Goal: Transaction & Acquisition: Purchase product/service

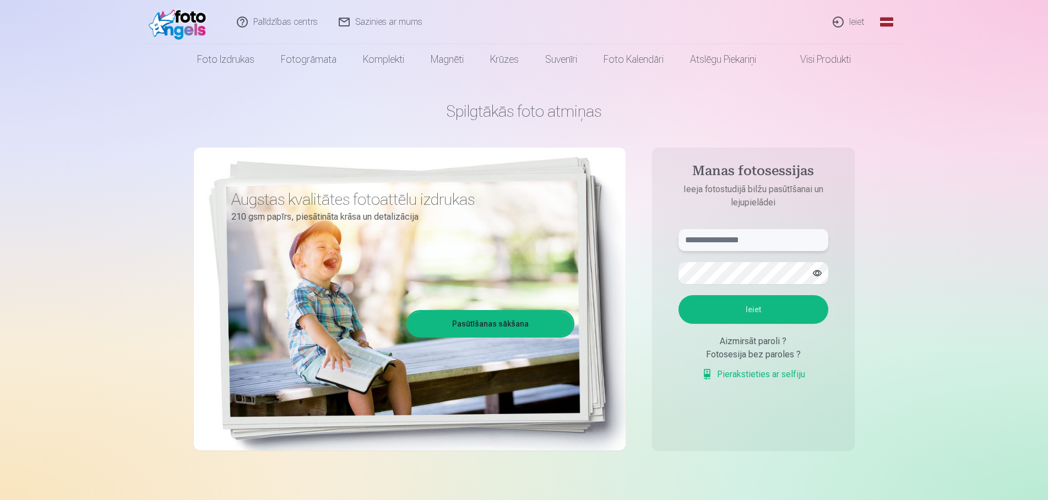
click at [765, 237] on input "text" at bounding box center [753, 240] width 150 height 22
type input "**********"
click at [759, 305] on button "Ieiet" at bounding box center [753, 309] width 150 height 29
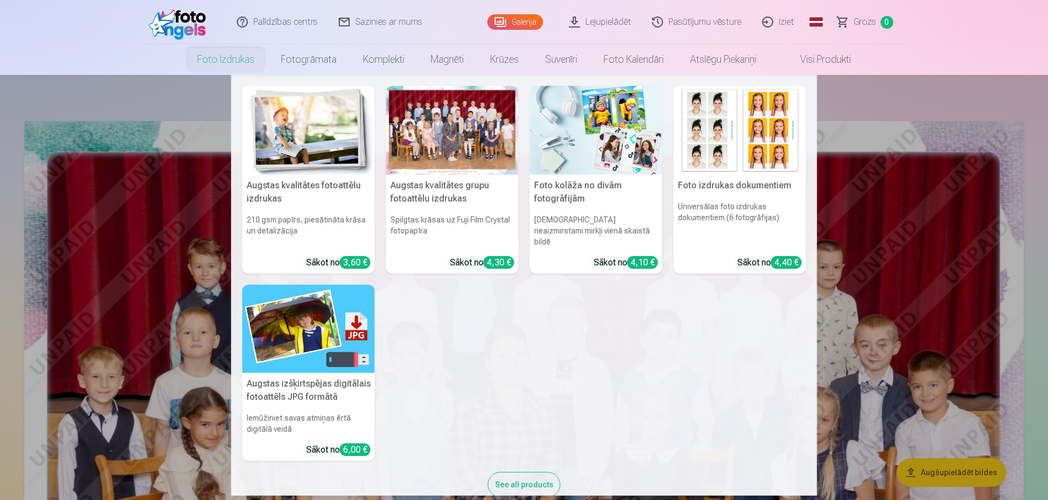
click at [479, 151] on div at bounding box center [452, 130] width 133 height 89
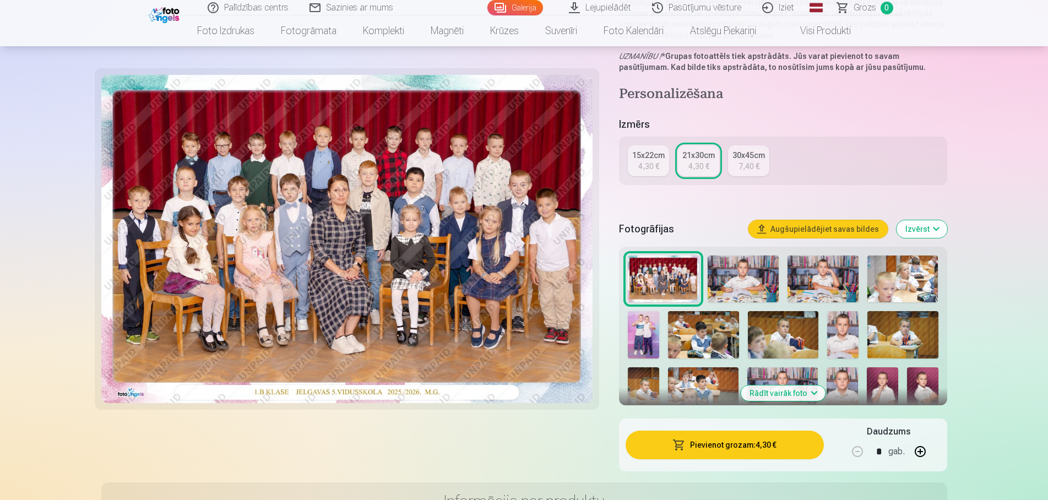
scroll to position [393, 0]
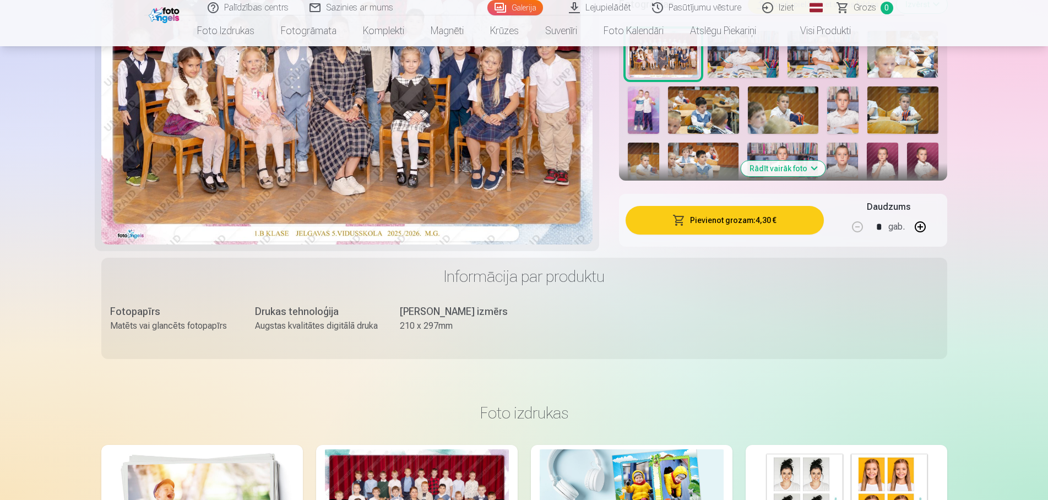
click at [743, 223] on button "Pievienot grozam : 4,30 €" at bounding box center [725, 220] width 198 height 29
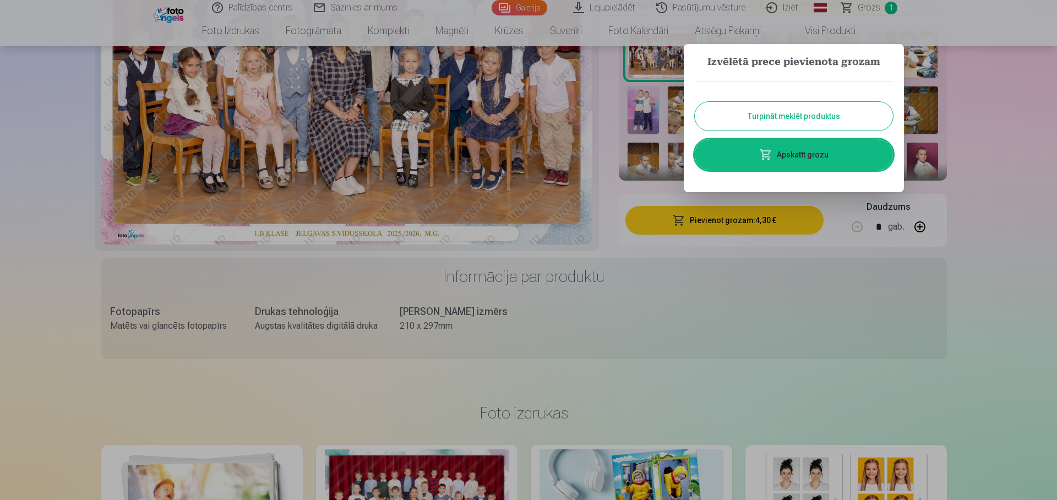
click at [780, 118] on button "Turpināt meklēt produktus" at bounding box center [794, 116] width 198 height 29
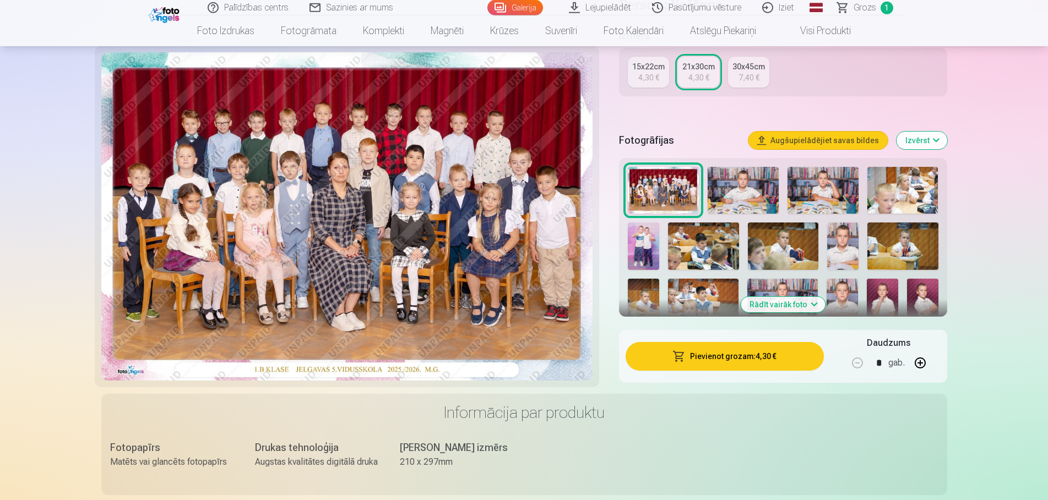
scroll to position [225, 0]
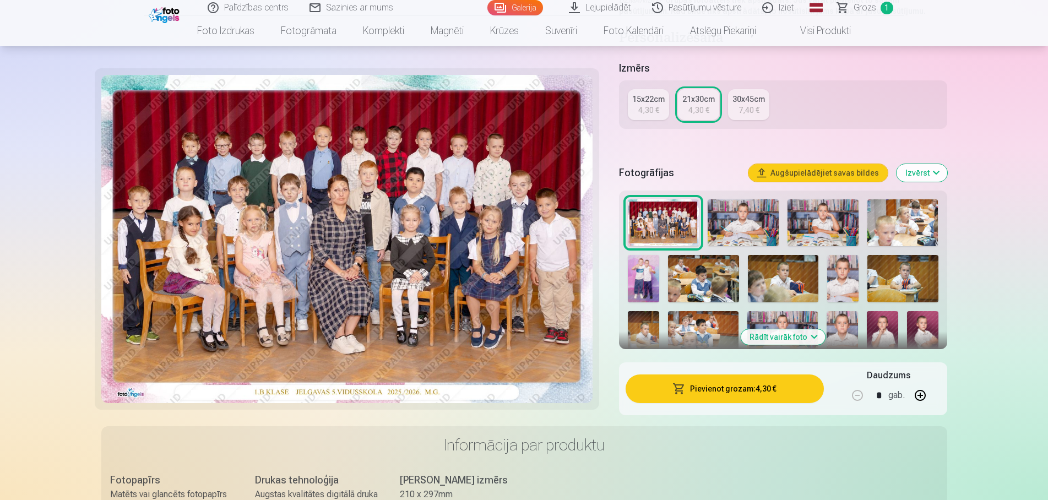
click at [749, 233] on img at bounding box center [743, 222] width 71 height 47
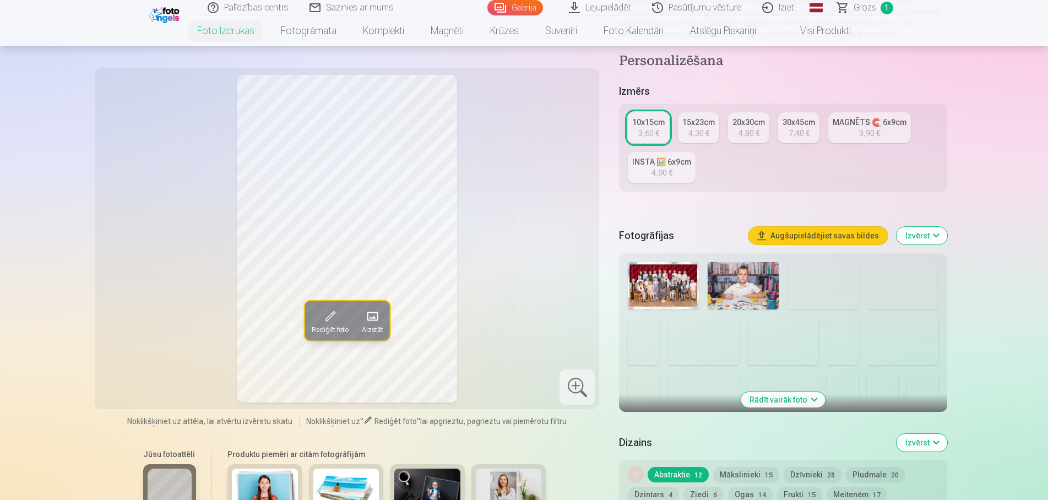
scroll to position [169, 0]
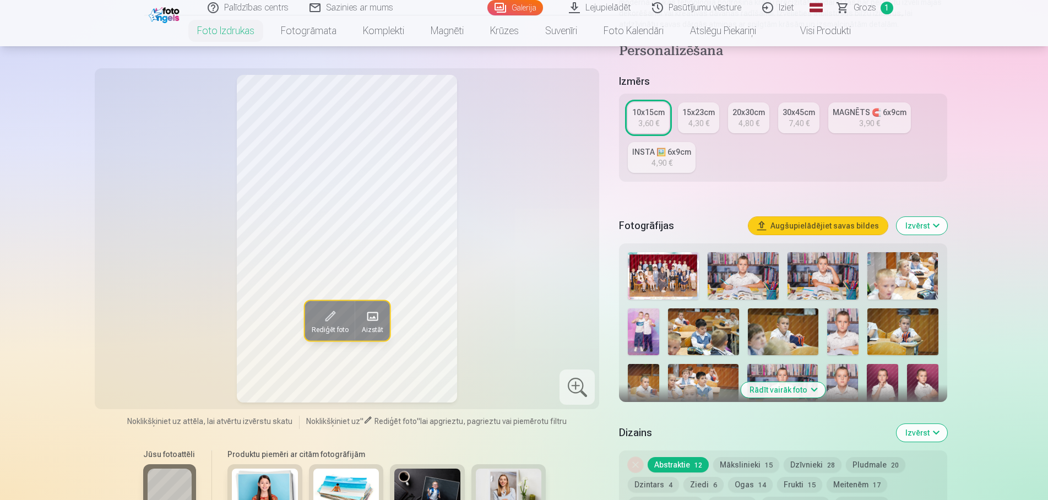
click at [800, 398] on button "Rādīt vairāk foto" at bounding box center [783, 389] width 84 height 15
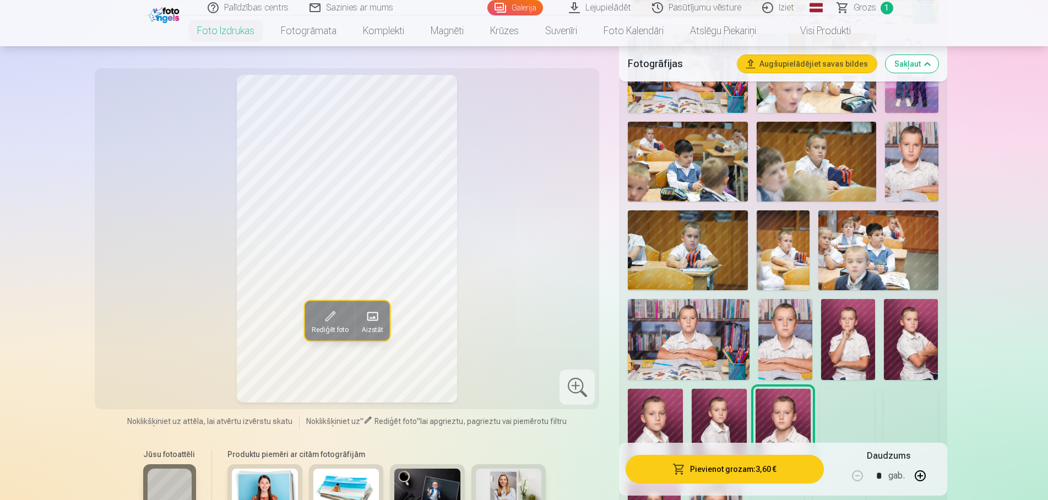
scroll to position [506, 0]
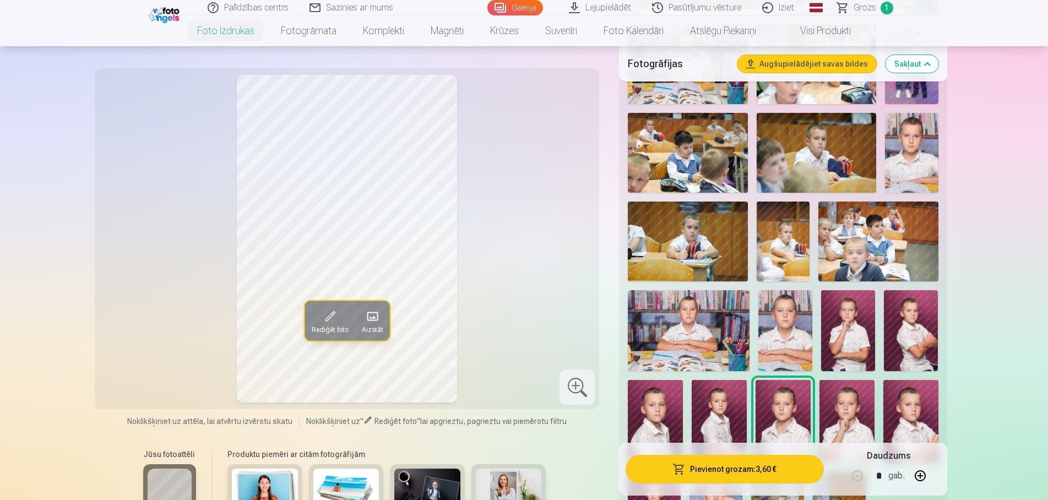
click at [901, 356] on img at bounding box center [911, 330] width 54 height 81
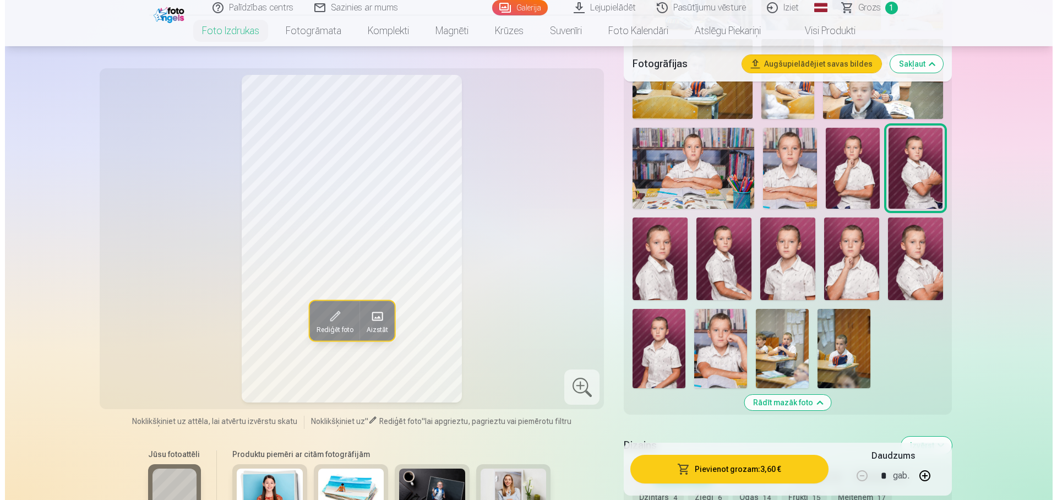
scroll to position [674, 0]
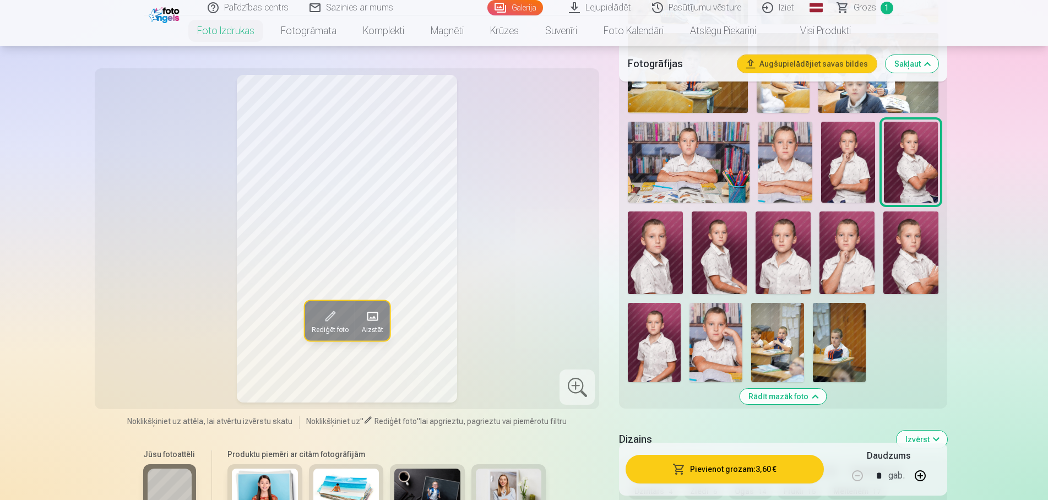
click at [704, 468] on button "Pievienot grozam : 3,60 €" at bounding box center [725, 469] width 198 height 29
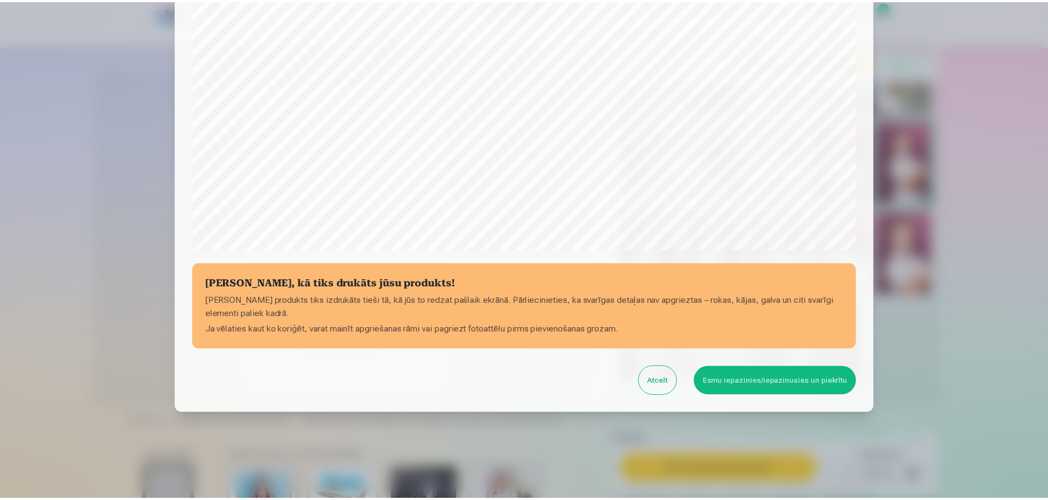
scroll to position [293, 0]
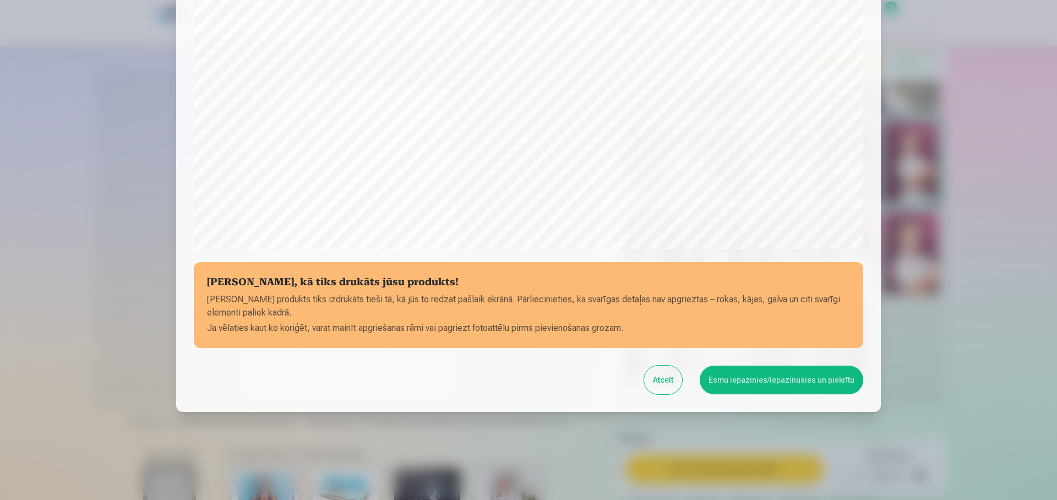
click at [674, 386] on button "Atcelt" at bounding box center [663, 380] width 38 height 29
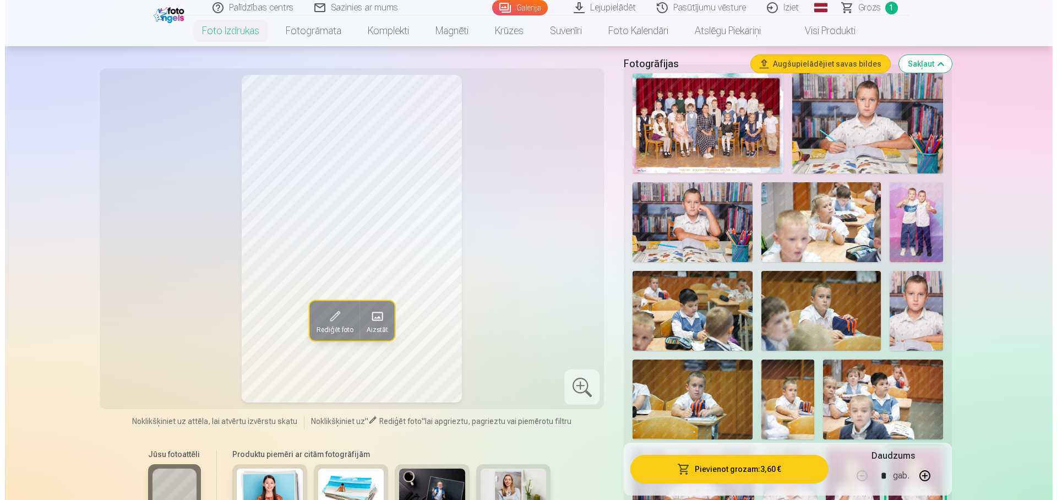
scroll to position [393, 0]
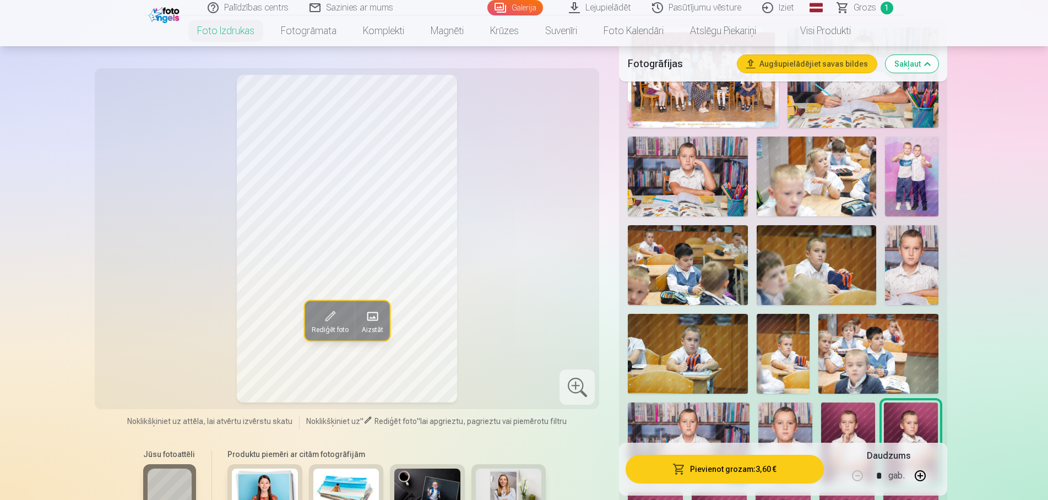
click at [759, 469] on button "Pievienot grozam : 3,60 €" at bounding box center [725, 469] width 198 height 29
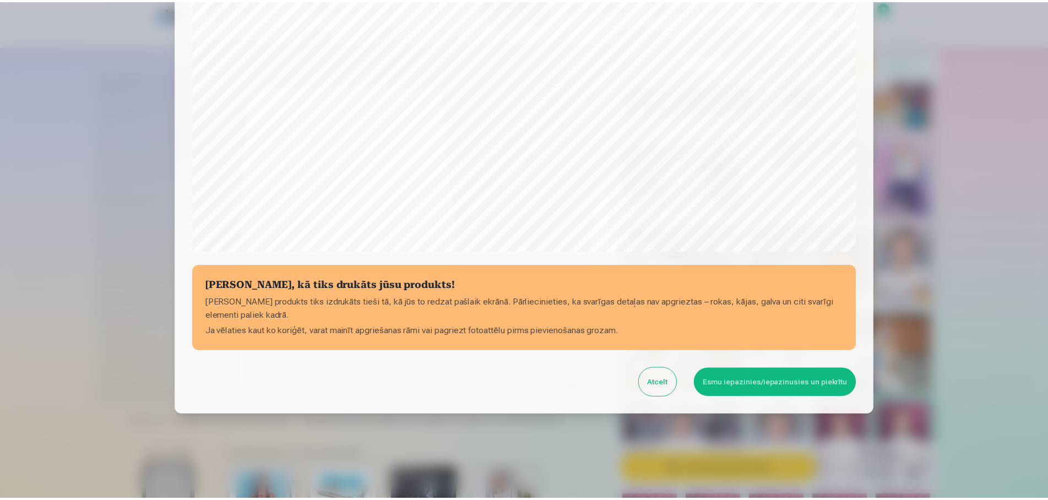
scroll to position [293, 0]
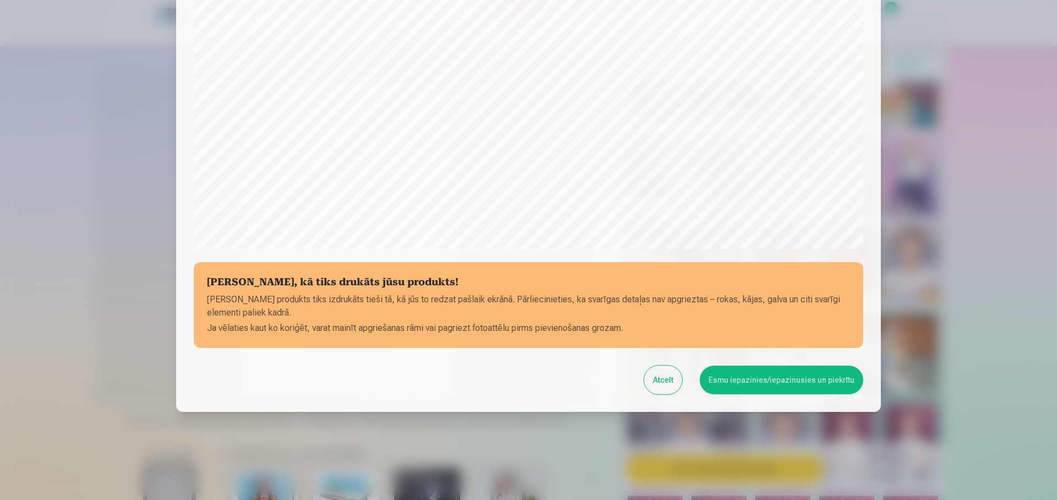
click at [736, 378] on button "Esmu iepazinies/iepazinusies un piekrītu" at bounding box center [782, 380] width 164 height 29
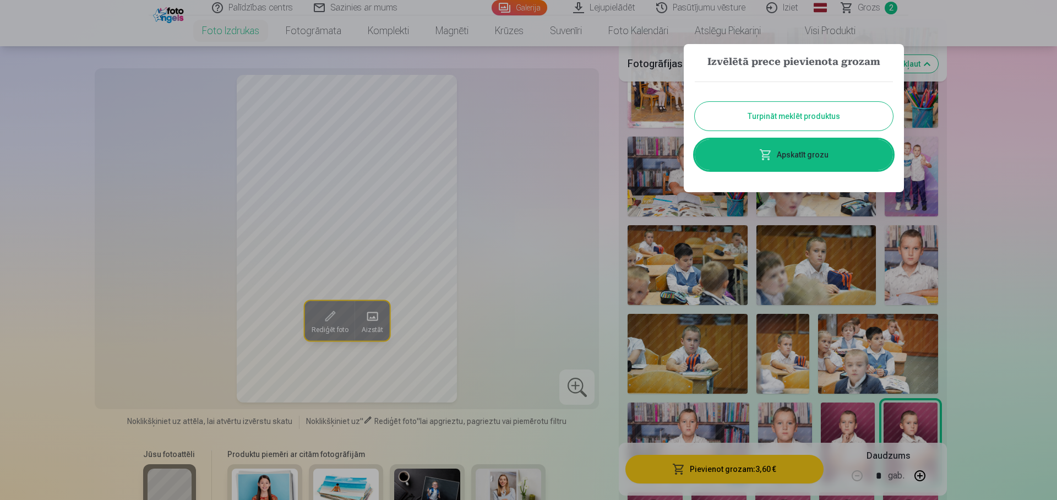
click at [815, 121] on button "Turpināt meklēt produktus" at bounding box center [794, 116] width 198 height 29
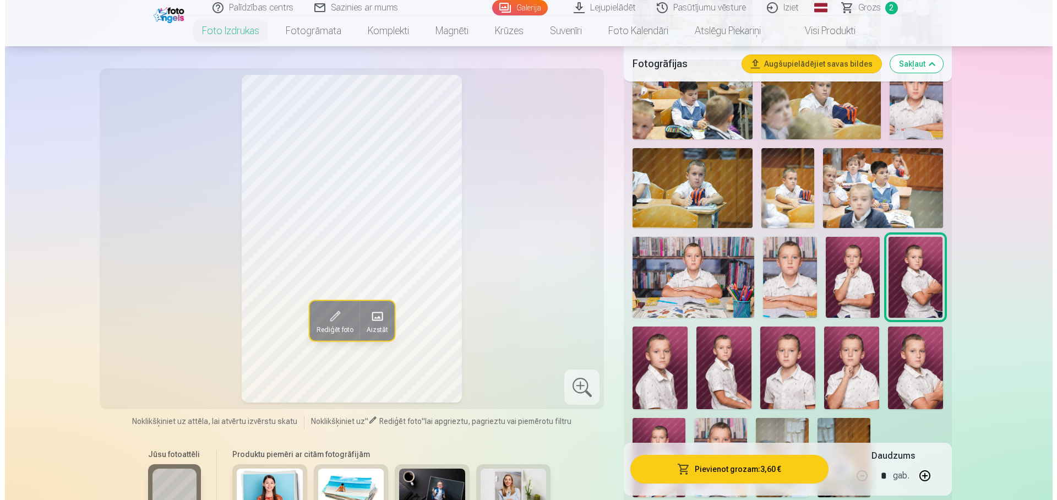
scroll to position [562, 0]
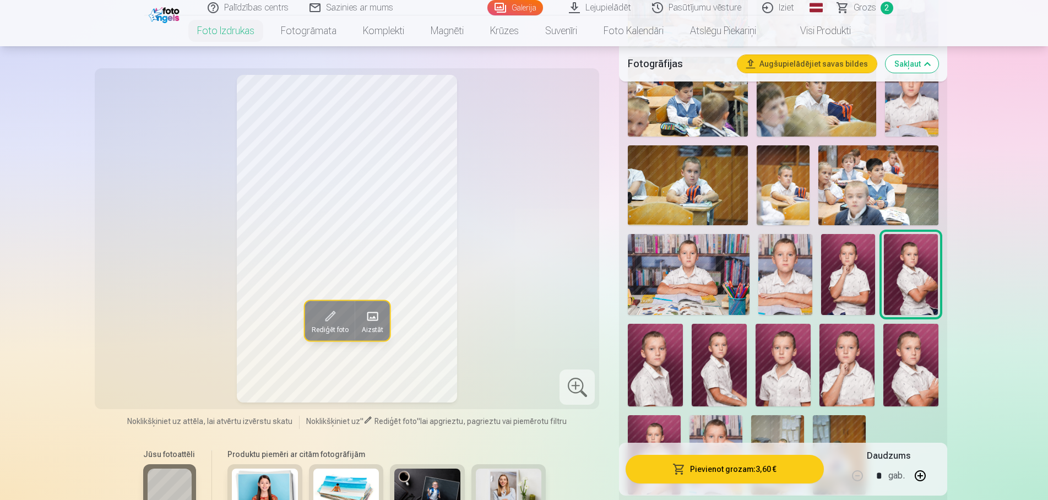
click at [845, 292] on img at bounding box center [848, 274] width 54 height 81
click at [753, 472] on button "Pievienot grozam : 3,60 €" at bounding box center [725, 469] width 198 height 29
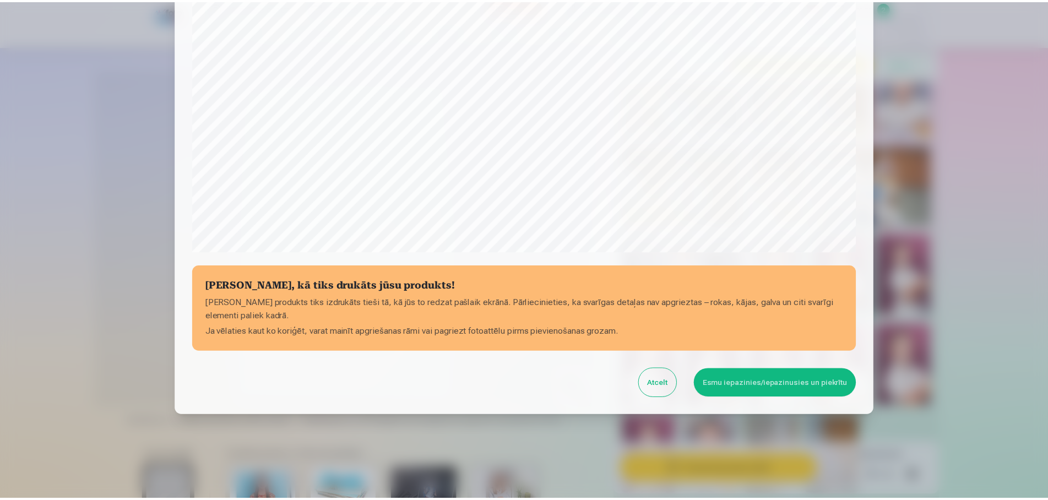
scroll to position [293, 0]
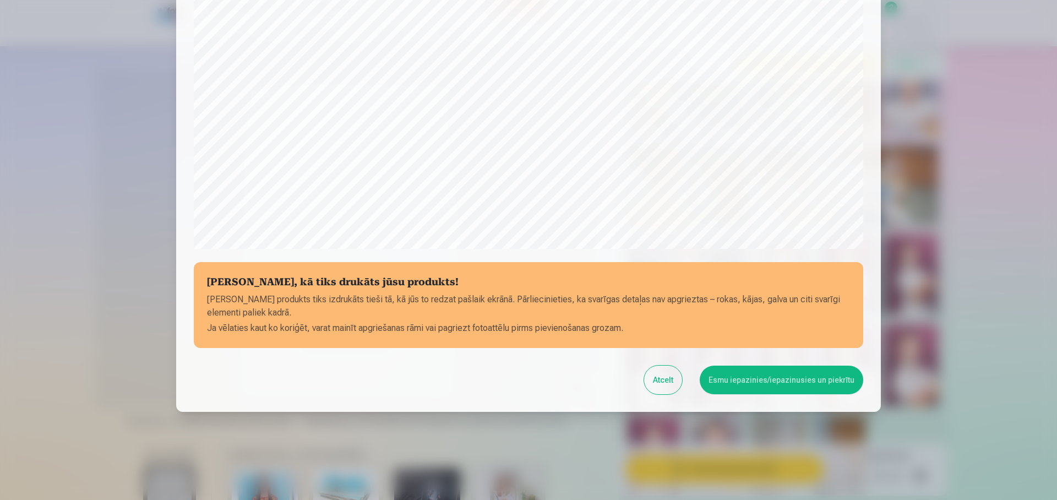
click at [759, 381] on button "Esmu iepazinies/iepazinusies un piekrītu" at bounding box center [782, 380] width 164 height 29
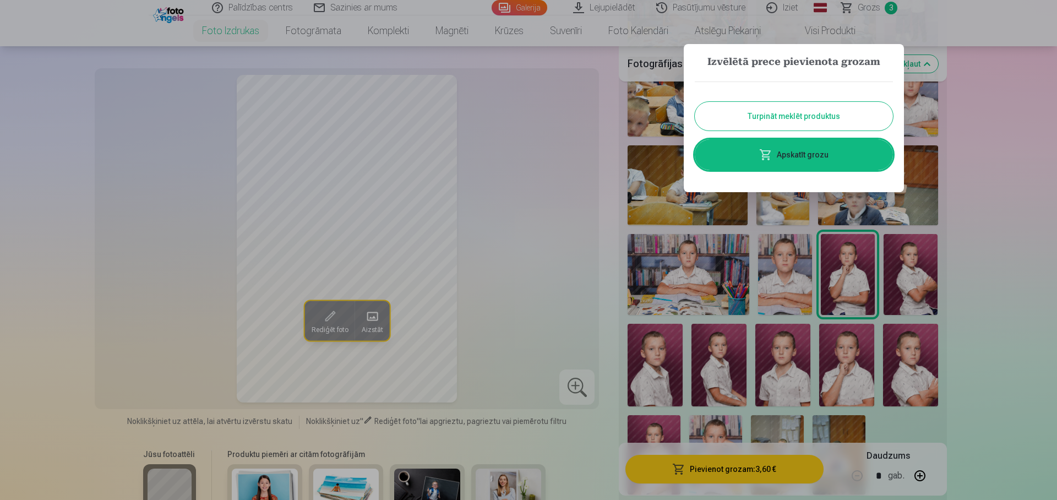
click at [1011, 161] on div at bounding box center [528, 250] width 1057 height 500
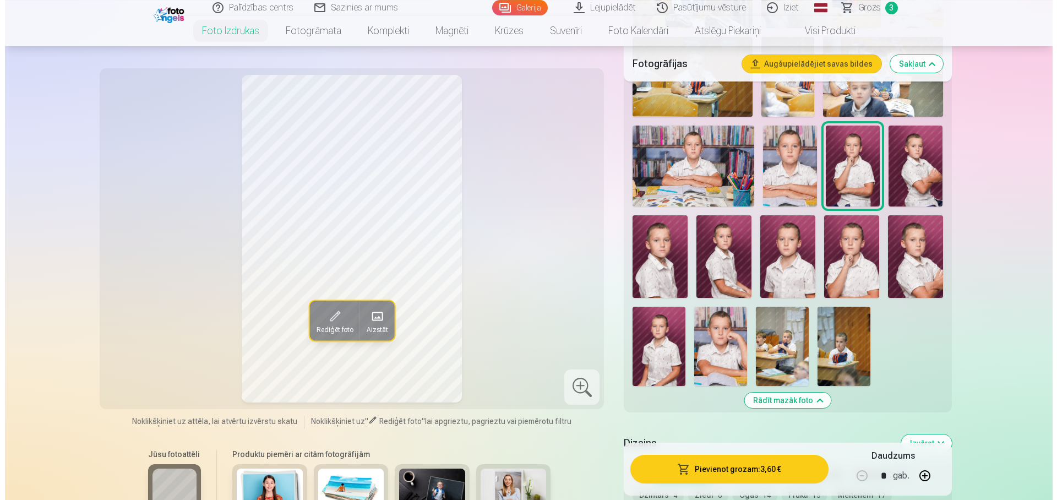
scroll to position [674, 0]
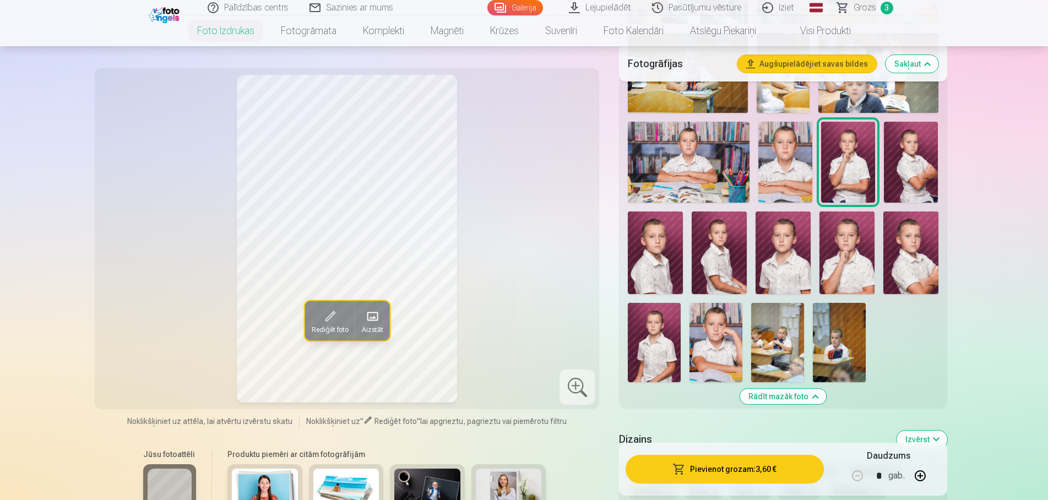
click at [656, 365] on img at bounding box center [654, 342] width 53 height 79
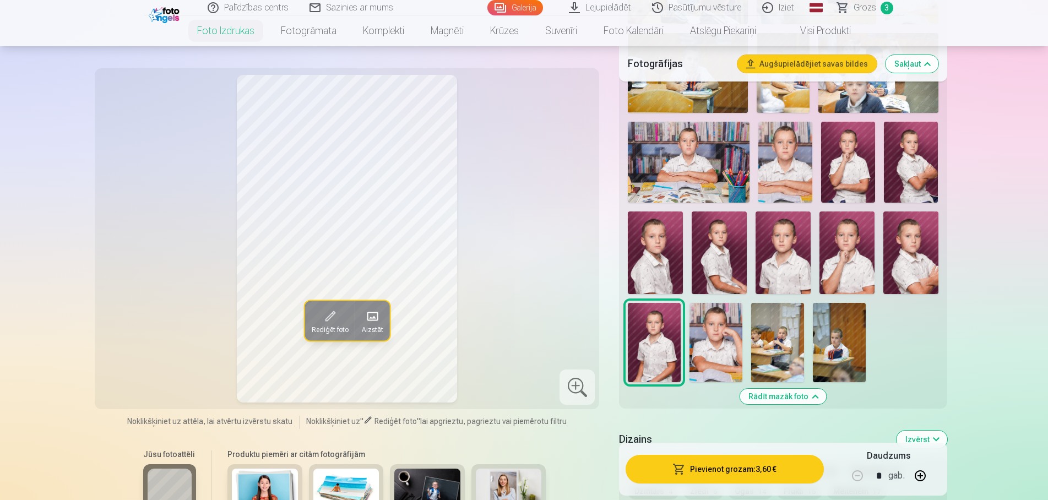
click at [915, 270] on img at bounding box center [910, 252] width 55 height 83
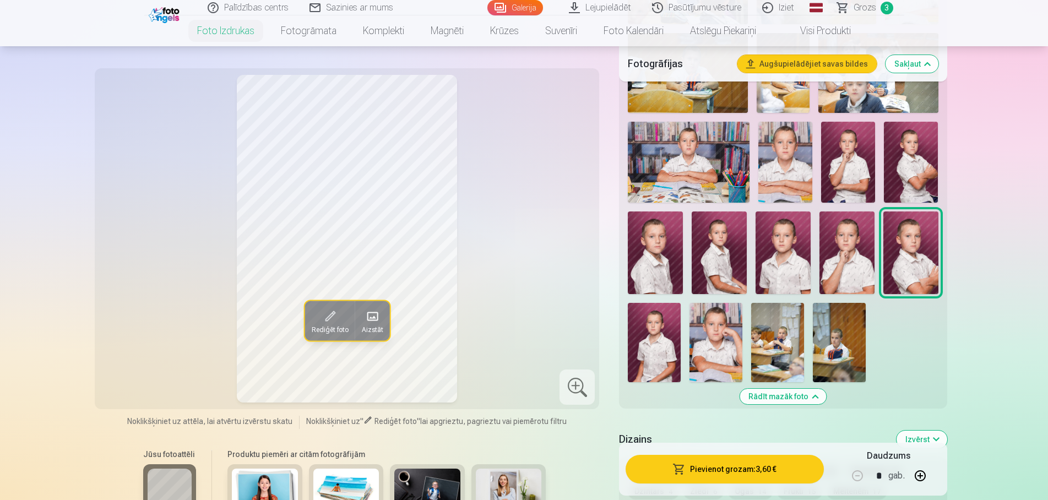
click at [855, 278] on img at bounding box center [846, 252] width 55 height 83
click at [761, 471] on button "Pievienot grozam : 3,60 €" at bounding box center [725, 469] width 198 height 29
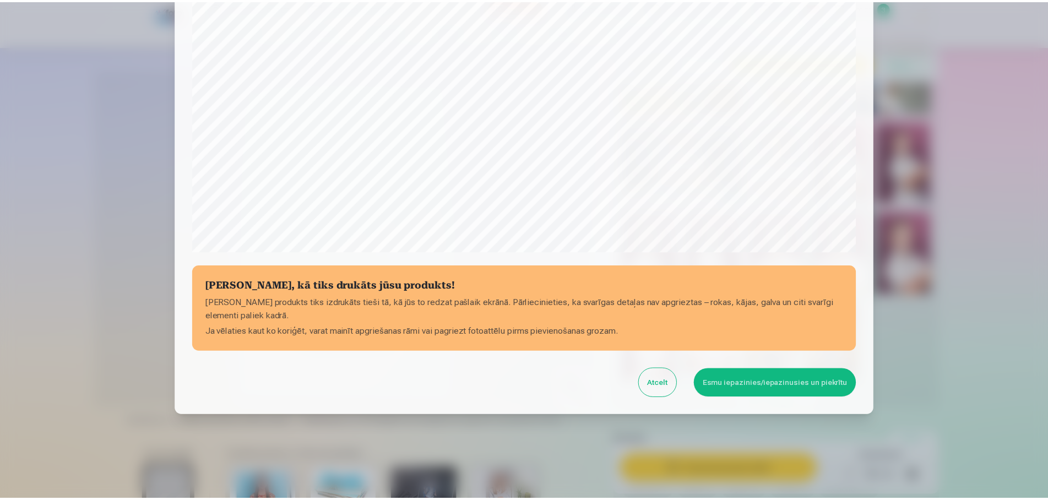
scroll to position [293, 0]
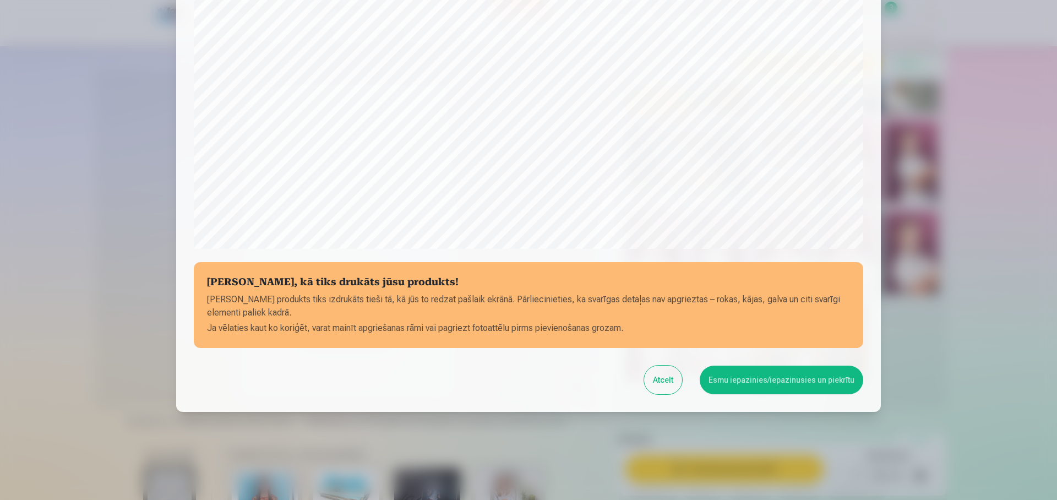
click at [763, 392] on button "Esmu iepazinies/iepazinusies un piekrītu" at bounding box center [782, 380] width 164 height 29
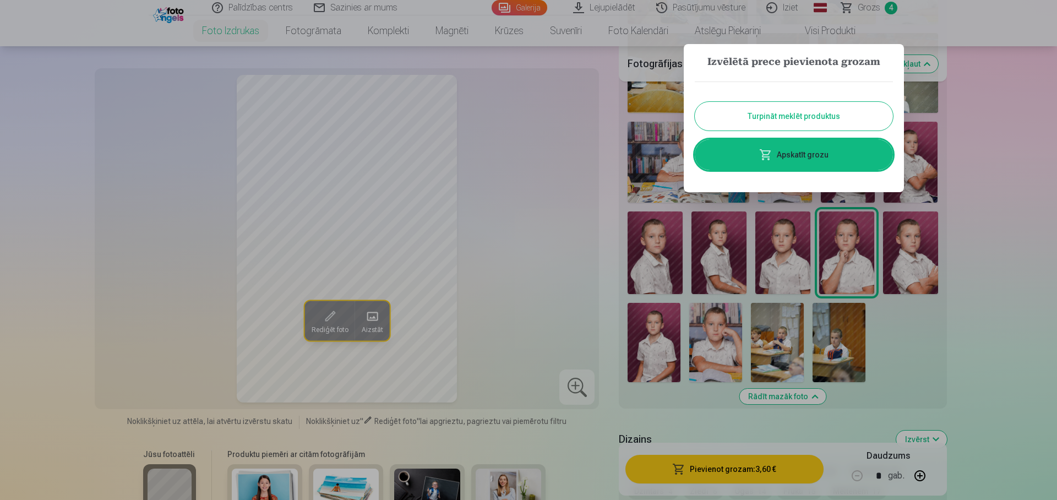
click at [824, 118] on button "Turpināt meklēt produktus" at bounding box center [794, 116] width 198 height 29
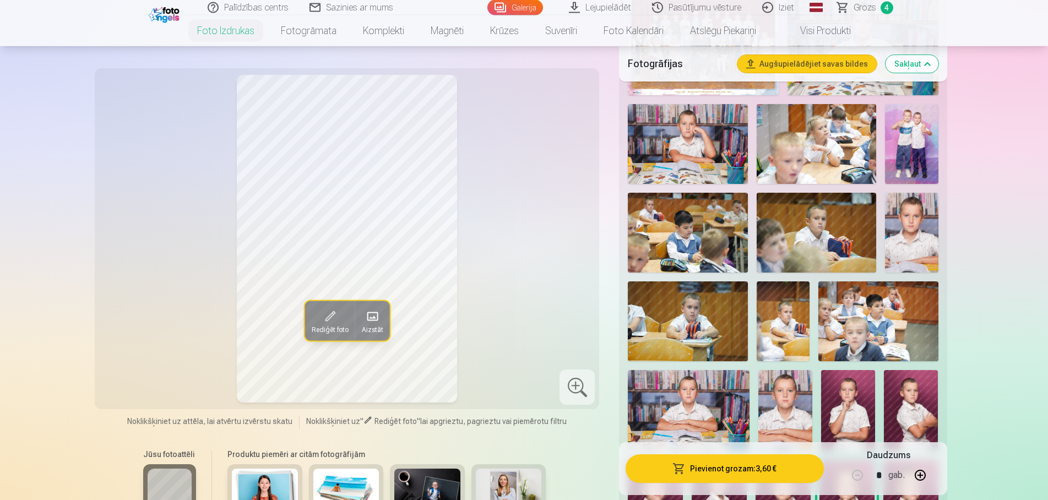
scroll to position [449, 0]
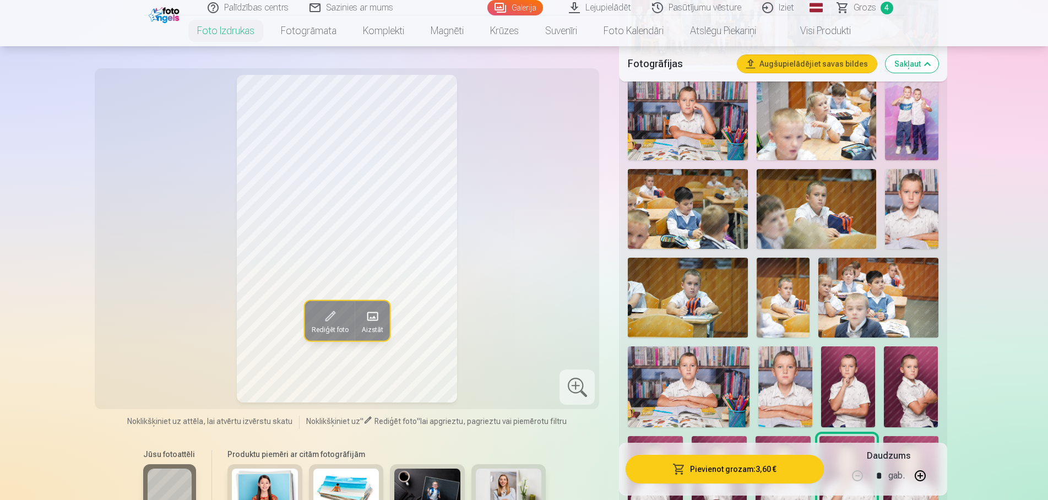
click at [682, 385] on img at bounding box center [689, 386] width 122 height 81
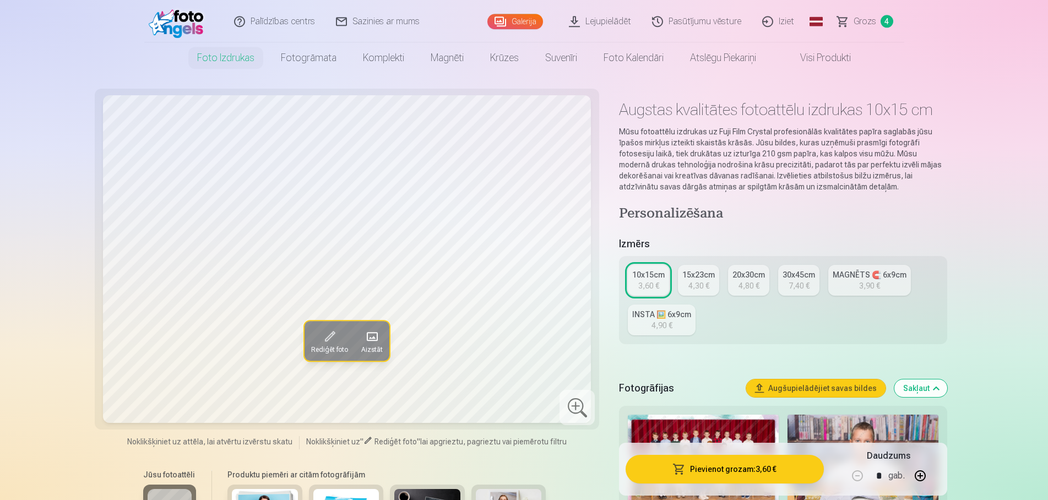
scroll to position [0, 0]
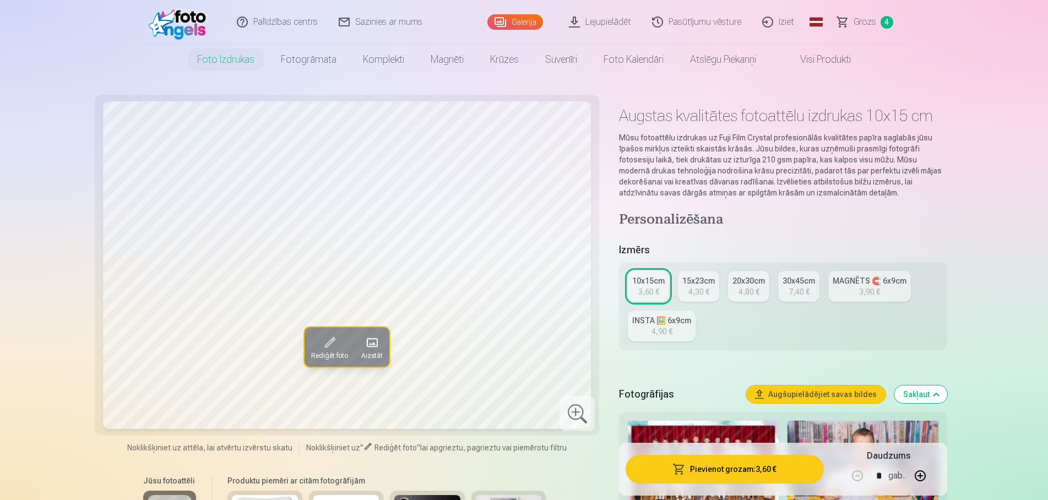
click at [877, 302] on link "MAGNĒTS 🧲 6x9cm 3,90 €" at bounding box center [869, 286] width 83 height 31
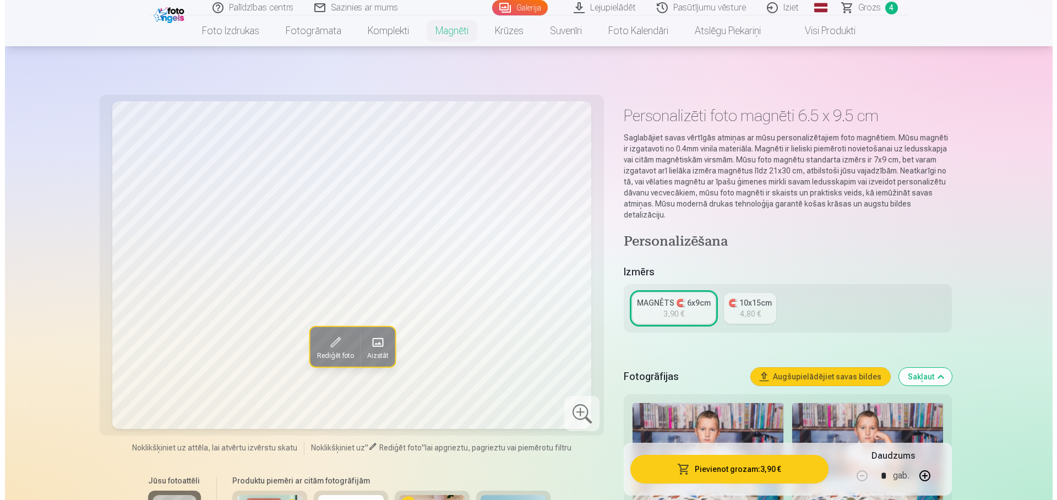
scroll to position [56, 0]
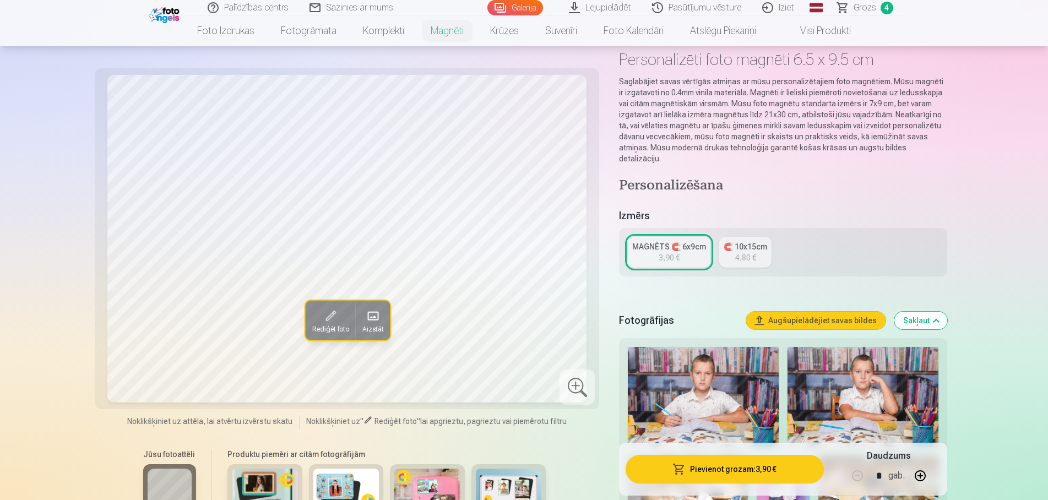
click at [851, 381] on img at bounding box center [863, 397] width 151 height 100
click at [702, 471] on button "Pievienot grozam : 3,90 €" at bounding box center [725, 469] width 198 height 29
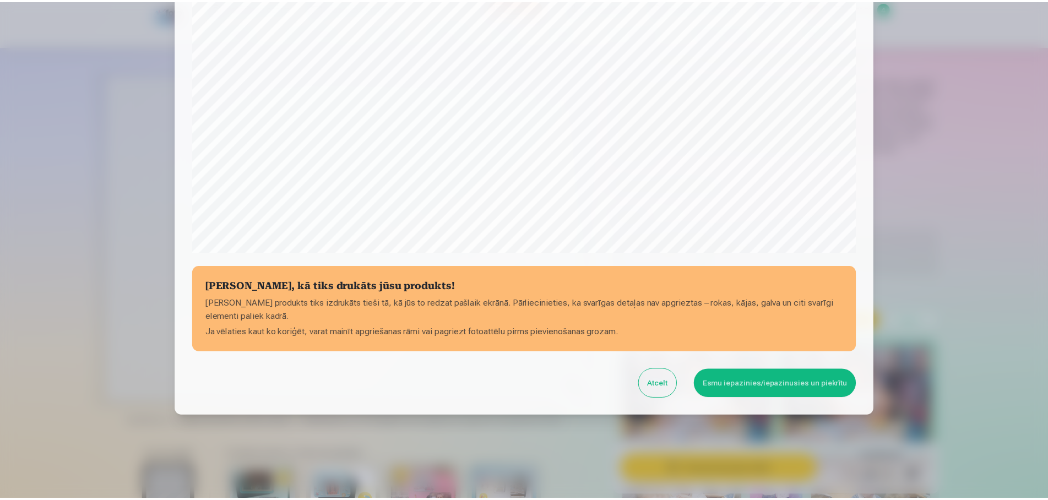
scroll to position [293, 0]
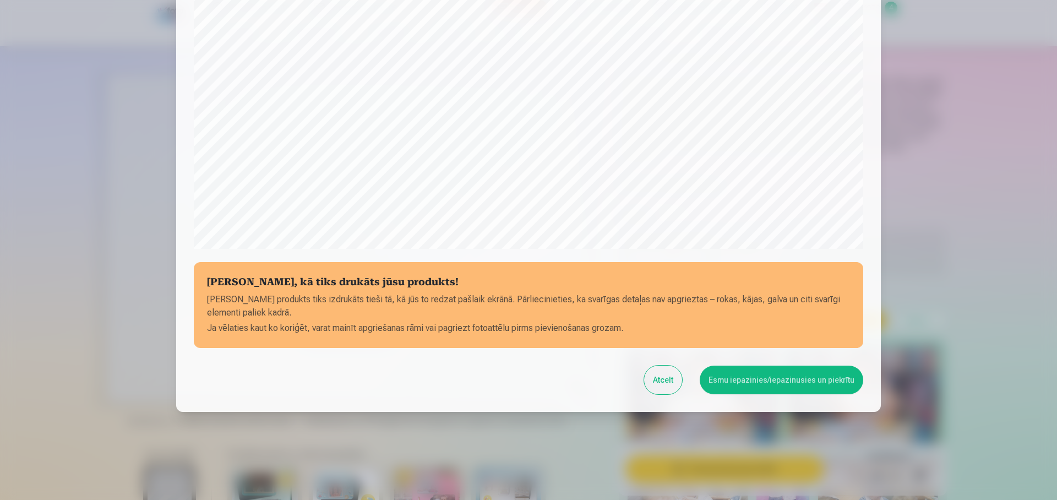
click at [747, 385] on button "Esmu iepazinies/iepazinusies un piekrītu" at bounding box center [782, 380] width 164 height 29
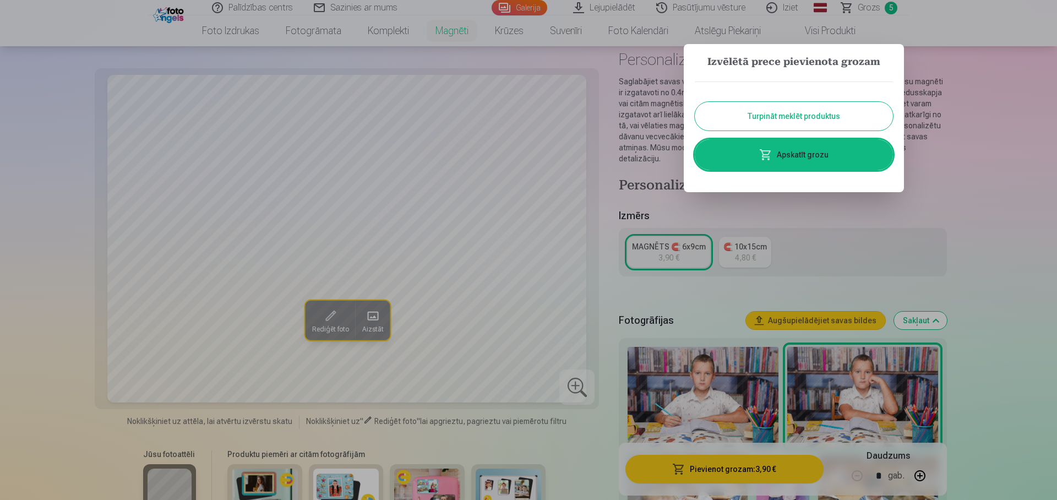
click at [802, 155] on link "Apskatīt grozu" at bounding box center [794, 154] width 198 height 31
